Goal: Task Accomplishment & Management: Manage account settings

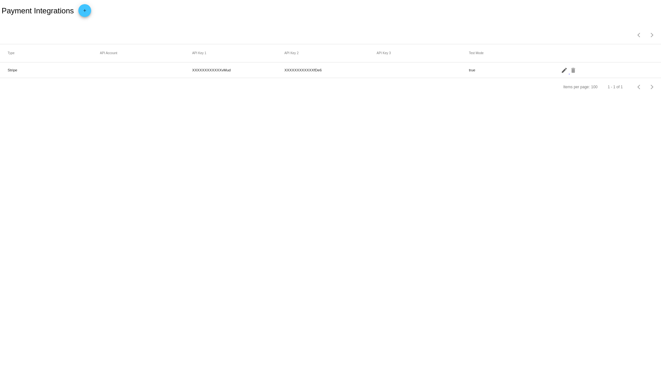
click at [565, 70] on mat-icon "edit" at bounding box center [565, 70] width 8 height 10
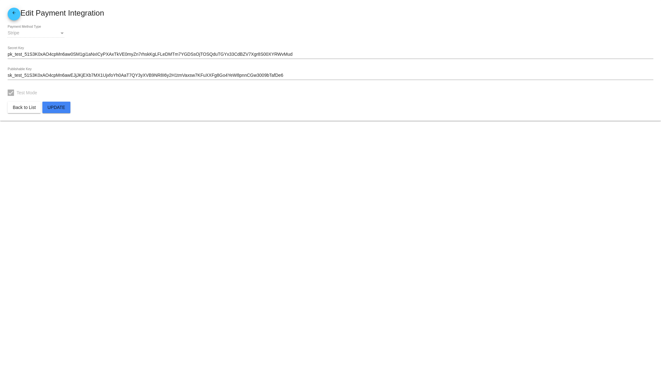
click at [292, 75] on input "sk_test_51S3K0xAO4cpMn6awEJjJKjEXb7MX1UjxfoYh0AaT7QY3yXVB9NR8I6y2H1tmVaxsw7KFuX…" at bounding box center [331, 75] width 646 height 5
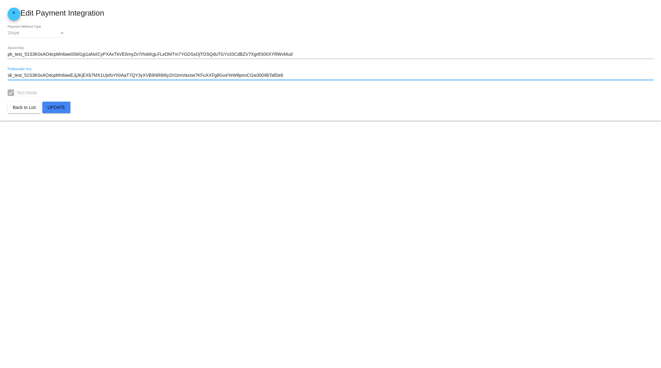
click at [315, 53] on input "pk_test_51S3K0xAO4cpMn6aw0SM1gi1aNxICyPXAxTkVE0myZn7rhskKgLFLeDMTm7YGDSsOjTOSQd…" at bounding box center [331, 54] width 646 height 5
click at [314, 76] on input "sk_test_51S3K0xAO4cpMn6awEJjJKjEXb7MX1UjxfoYh0AaT7QY3yXVB9NR8I6y2H1tmVaxsw7KFuX…" at bounding box center [331, 75] width 646 height 5
click at [316, 54] on input "pk_test_51S3K0xAO4cpMn6aw0SM1gi1aNxICyPXAxTkVE0myZn7rhskKgLFLeDMTm7YGDSsOjTOSQd…" at bounding box center [331, 54] width 646 height 5
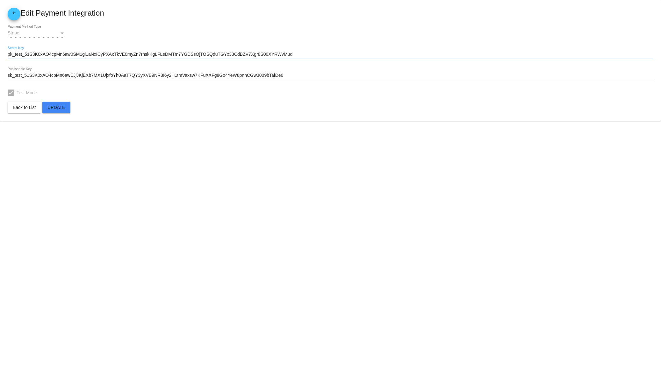
click at [10, 15] on link "arrow_back" at bounding box center [14, 14] width 13 height 13
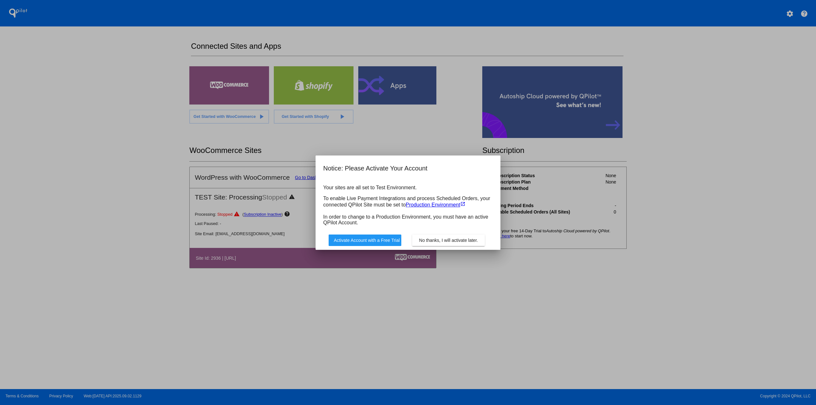
click at [435, 238] on span "No thanks, I will activate later." at bounding box center [448, 240] width 59 height 5
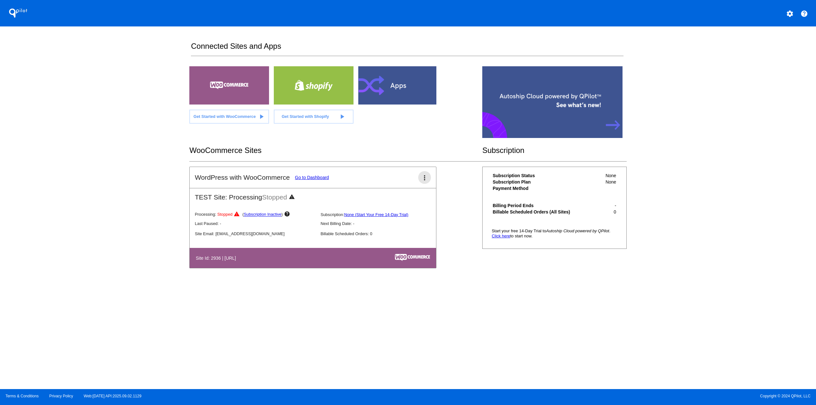
click at [424, 179] on mat-icon "more_vert" at bounding box center [425, 178] width 8 height 8
click at [407, 224] on button "delete delete site" at bounding box center [401, 227] width 59 height 15
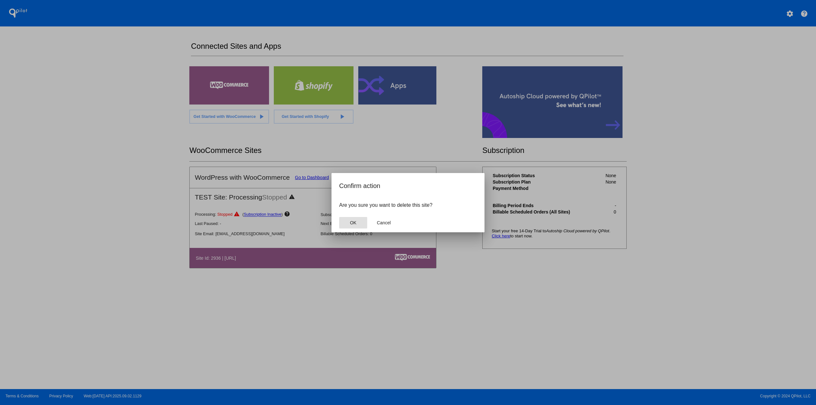
click at [361, 221] on button "OK" at bounding box center [353, 222] width 28 height 11
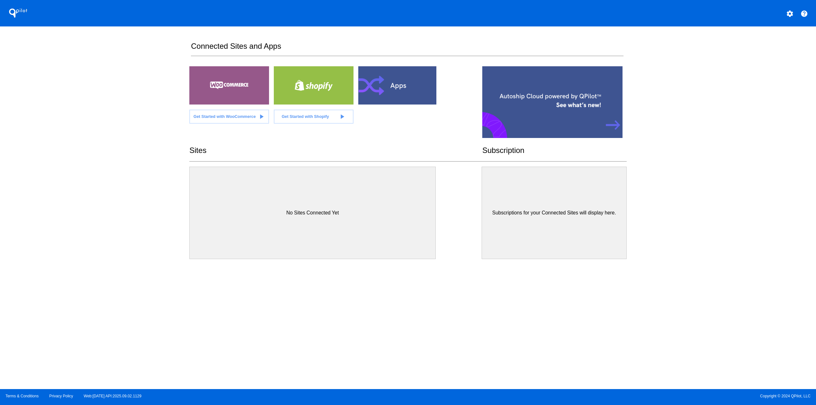
click at [387, 99] on div at bounding box center [398, 85] width 80 height 38
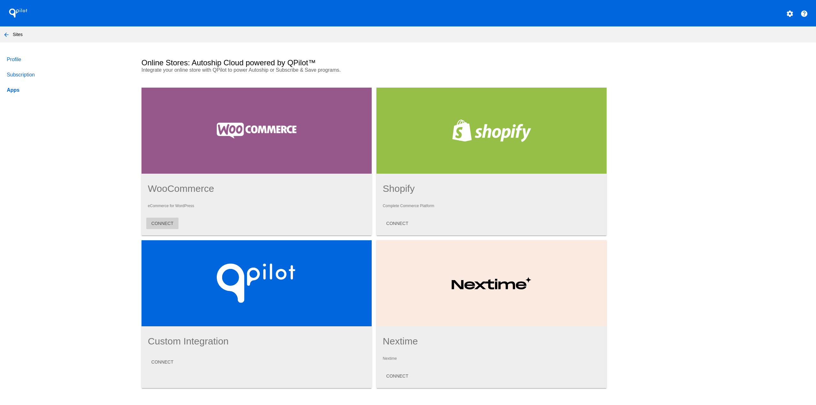
click at [167, 224] on span "CONNECT" at bounding box center [162, 223] width 22 height 5
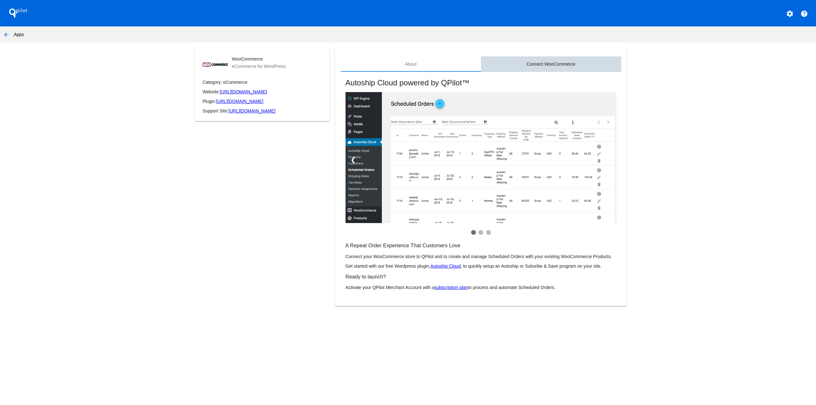
click at [532, 69] on div "Connect WooCommerce" at bounding box center [551, 63] width 140 height 15
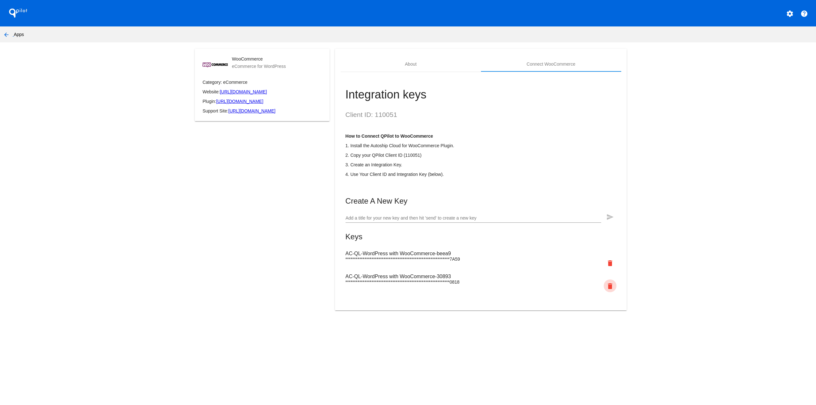
click at [610, 286] on mat-icon "delete" at bounding box center [610, 286] width 8 height 8
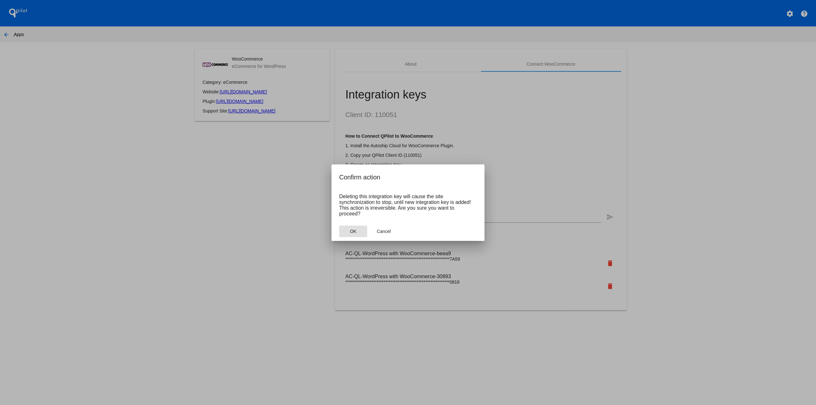
click at [356, 233] on span "OK" at bounding box center [353, 231] width 6 height 5
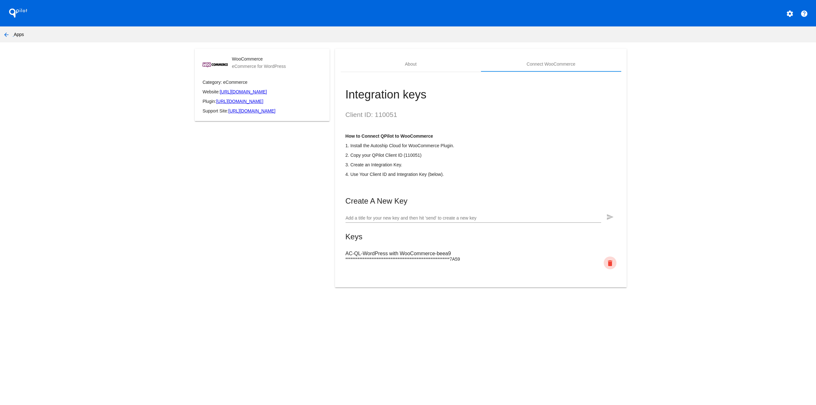
click at [609, 264] on mat-icon "delete" at bounding box center [610, 263] width 8 height 8
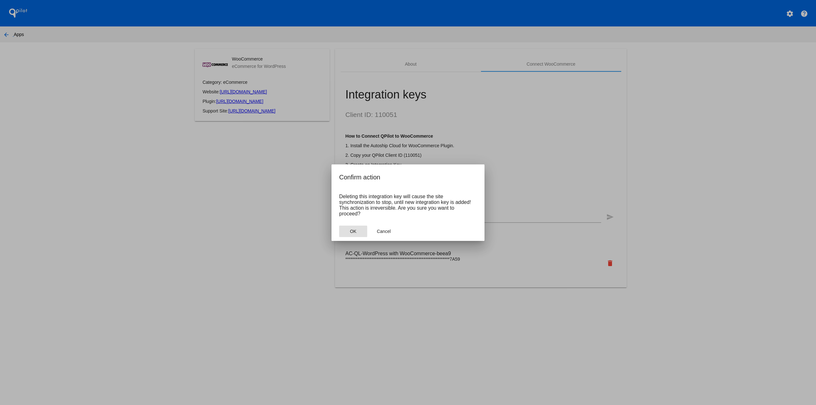
click at [358, 227] on button "OK" at bounding box center [353, 231] width 28 height 11
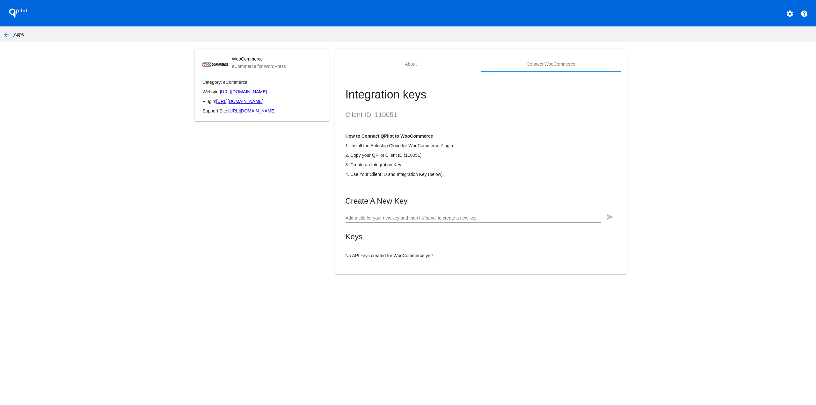
click at [786, 15] on mat-icon "settings" at bounding box center [790, 14] width 8 height 8
click at [766, 31] on button "person Log out" at bounding box center [765, 27] width 61 height 8
